Goal: Information Seeking & Learning: Learn about a topic

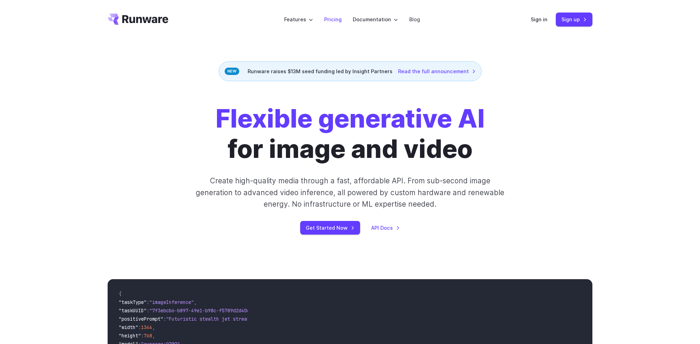
click at [335, 22] on link "Pricing" at bounding box center [332, 19] width 17 height 8
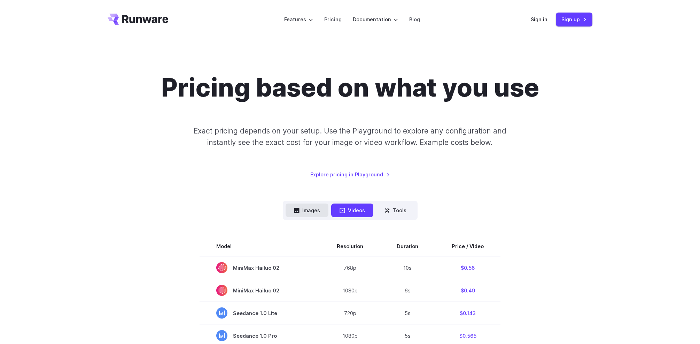
scroll to position [13, 0]
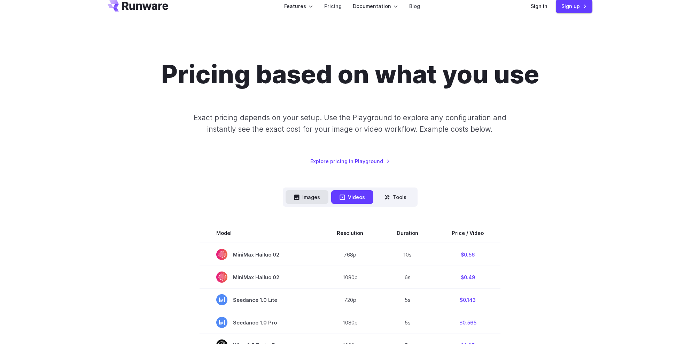
click at [301, 196] on button "Images" at bounding box center [307, 197] width 43 height 14
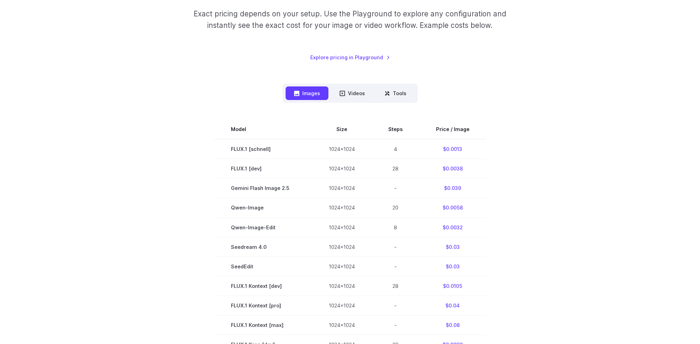
scroll to position [0, 0]
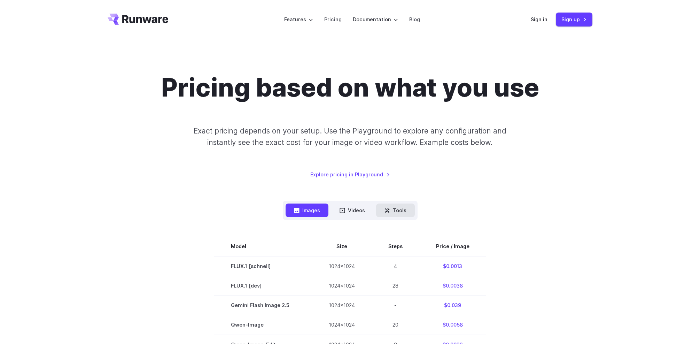
click at [387, 213] on icon at bounding box center [388, 211] width 6 height 6
click at [400, 213] on button "Tools" at bounding box center [395, 210] width 39 height 14
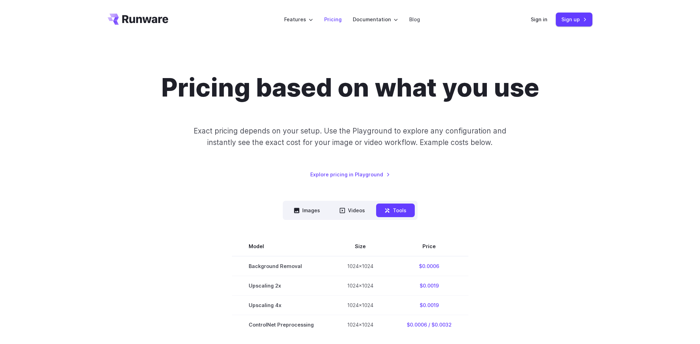
click at [328, 20] on link "Pricing" at bounding box center [332, 19] width 17 height 8
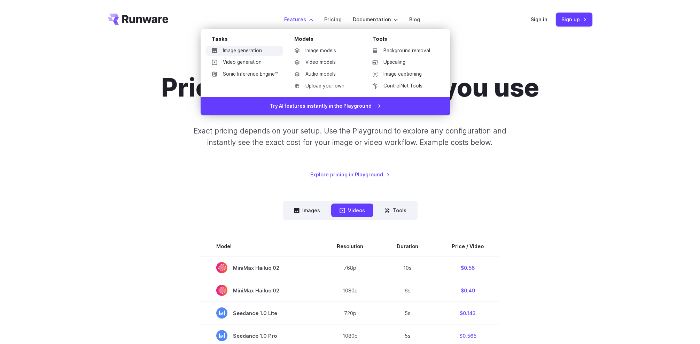
click at [249, 52] on link "Image generation" at bounding box center [244, 51] width 77 height 10
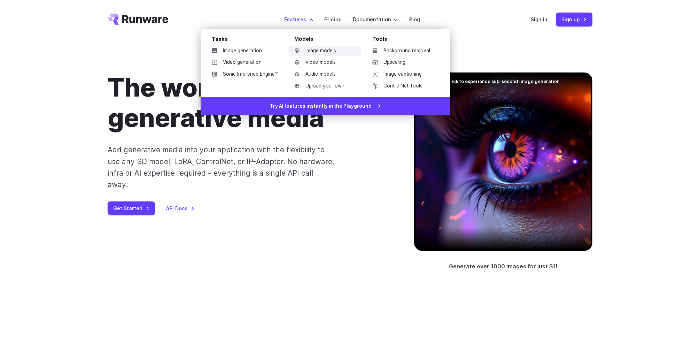
click at [308, 50] on link "Image models" at bounding box center [325, 51] width 72 height 10
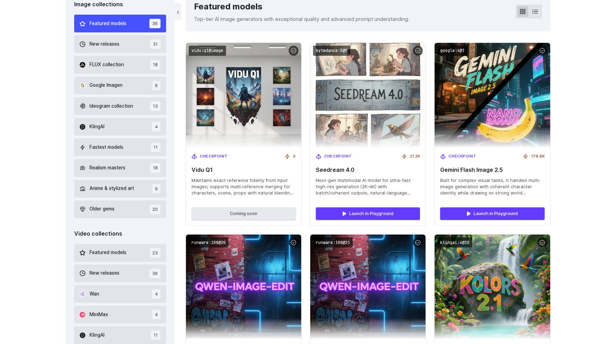
scroll to position [282, 0]
